Goal: Task Accomplishment & Management: Use online tool/utility

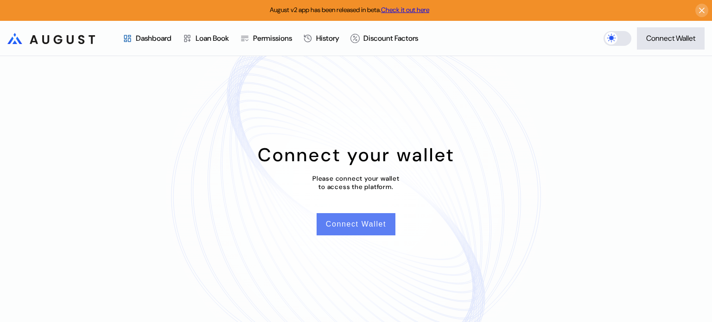
click at [363, 226] on button "Connect Wallet" at bounding box center [355, 224] width 79 height 22
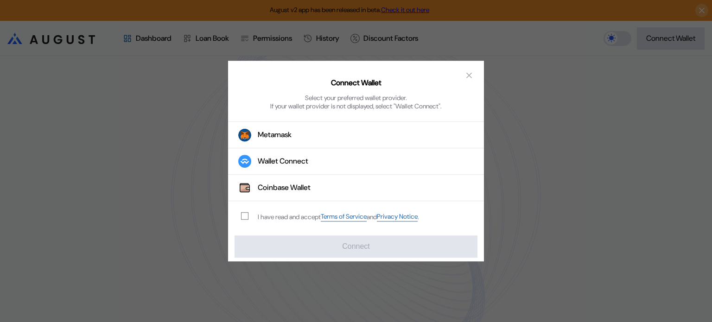
click at [249, 218] on div "modal" at bounding box center [246, 216] width 11 height 7
click at [242, 213] on span "modal" at bounding box center [244, 216] width 6 height 6
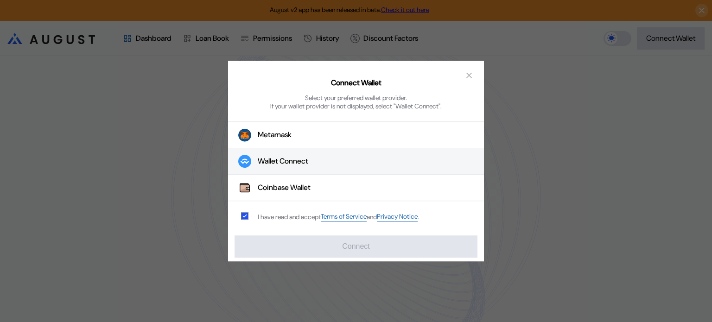
click at [321, 160] on button "Wallet Connect" at bounding box center [356, 162] width 256 height 26
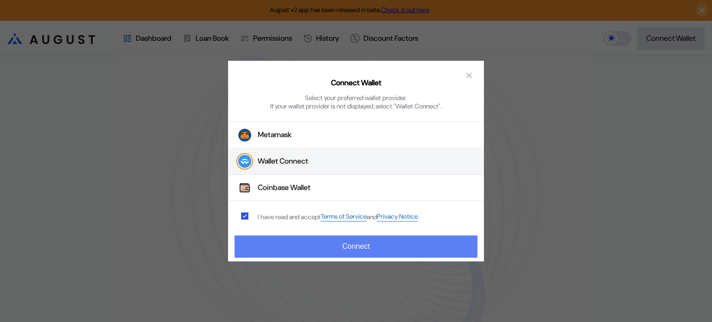
drag, startPoint x: 315, startPoint y: 257, endPoint x: 322, endPoint y: 247, distance: 12.6
click at [322, 247] on div "Connect Wallet Select your preferred wallet provider. If your wallet provider i…" at bounding box center [356, 161] width 256 height 201
click at [322, 247] on button "Connect" at bounding box center [355, 246] width 243 height 22
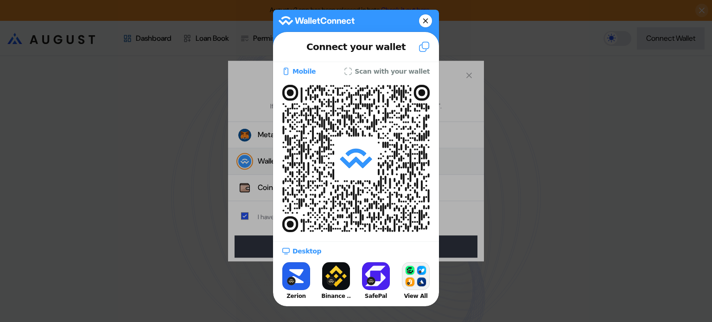
click at [426, 48] on button at bounding box center [424, 46] width 30 height 25
